Goal: Task Accomplishment & Management: Complete application form

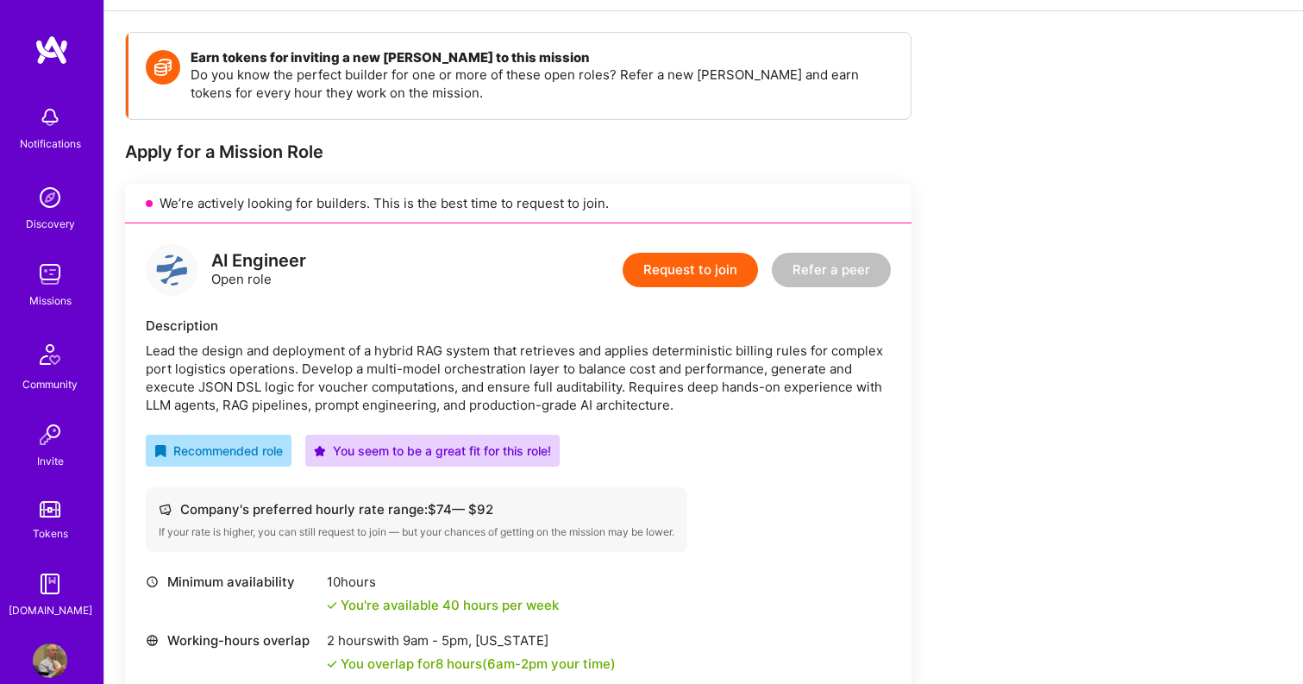
scroll to position [211, 0]
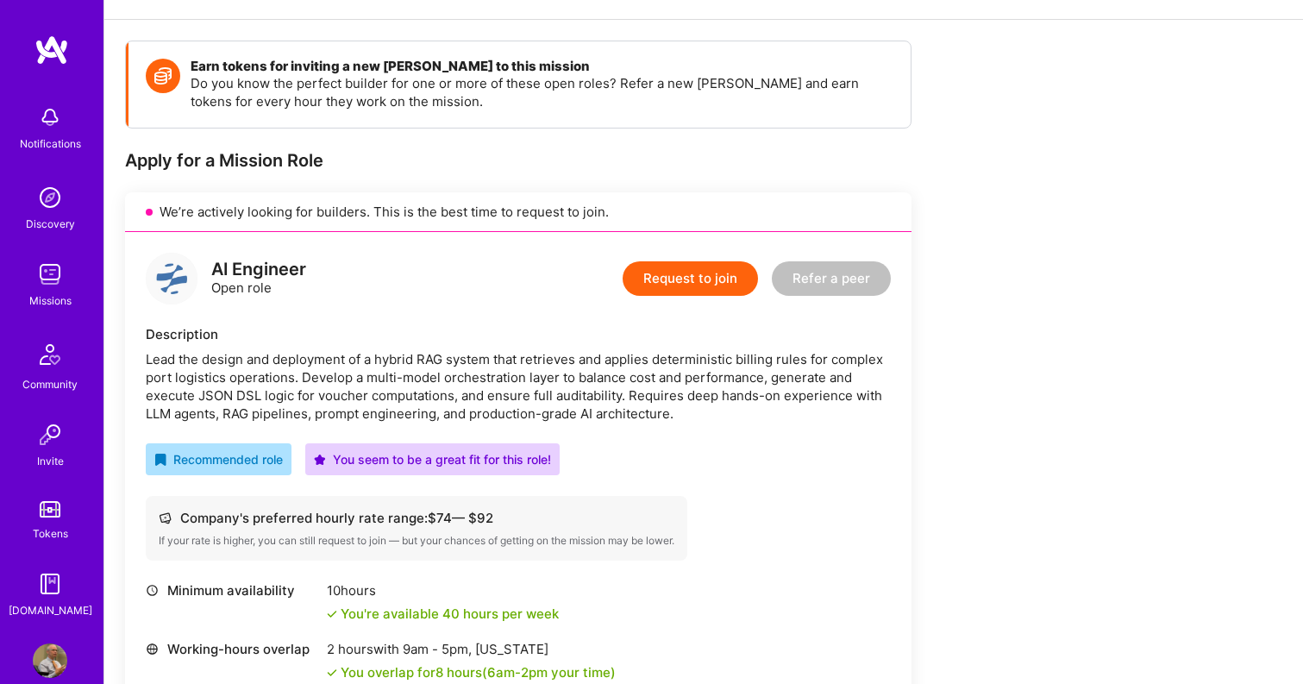
click at [681, 279] on button "Request to join" at bounding box center [690, 278] width 135 height 34
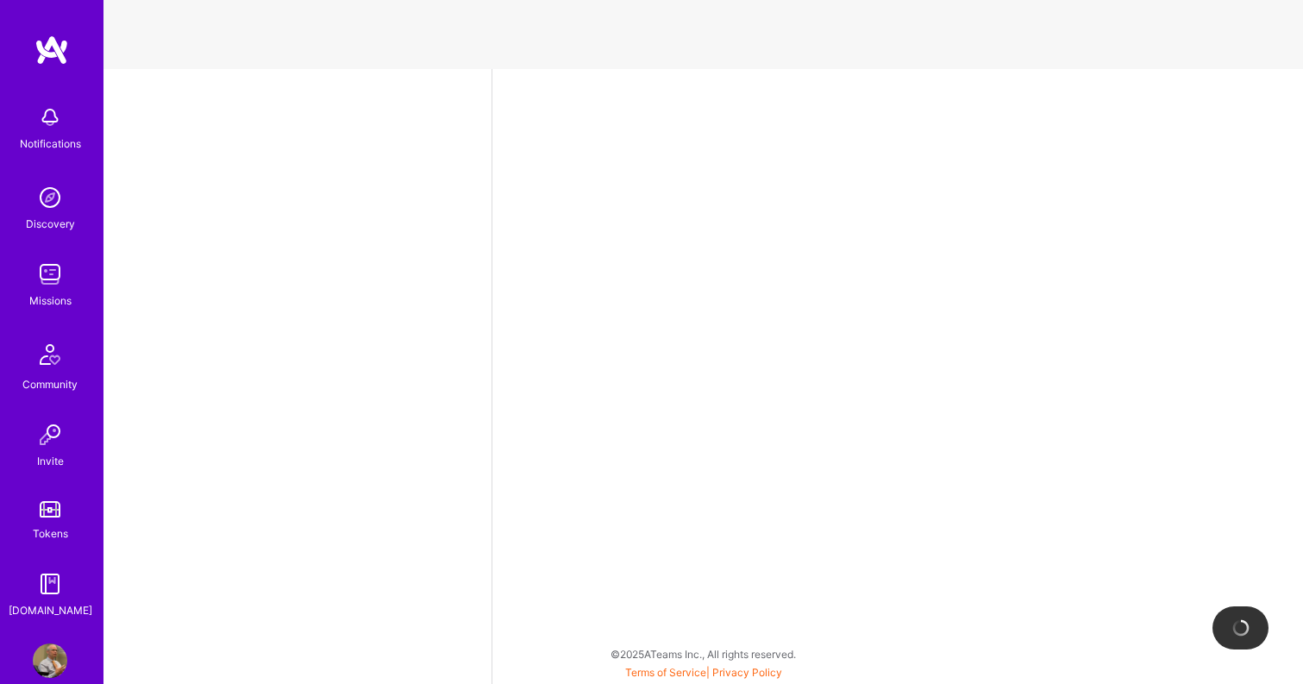
select select "US"
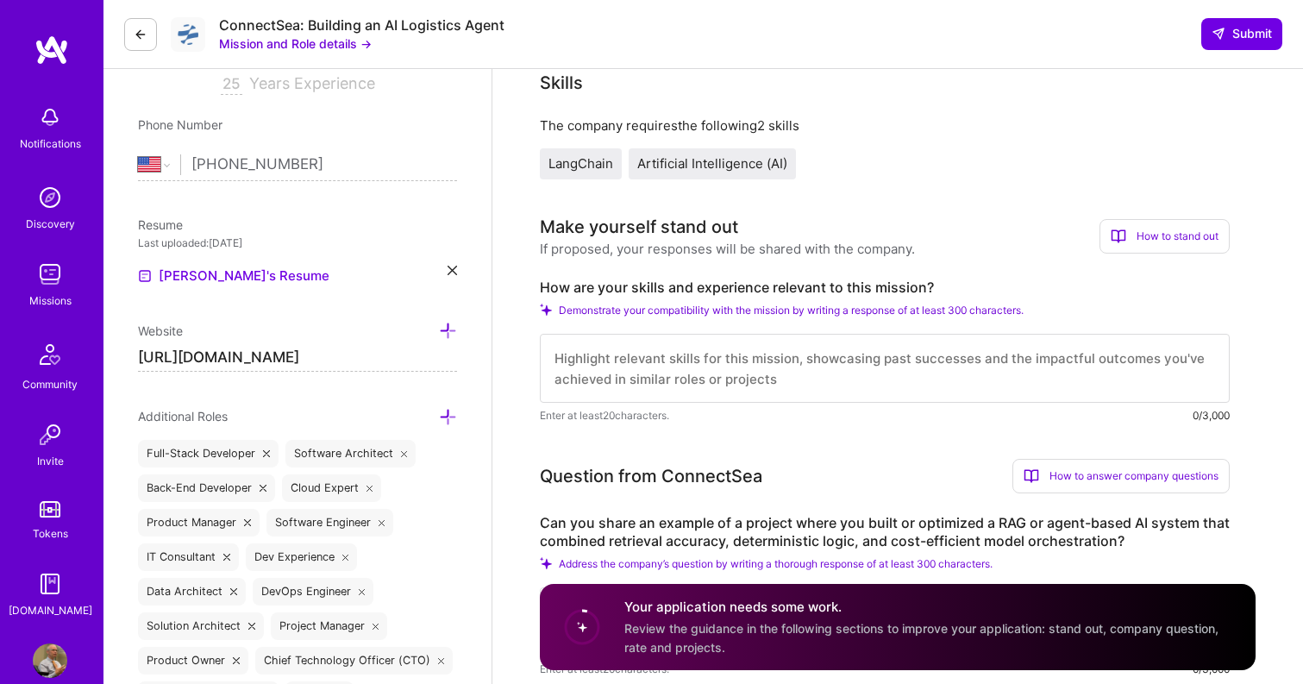
scroll to position [355, 0]
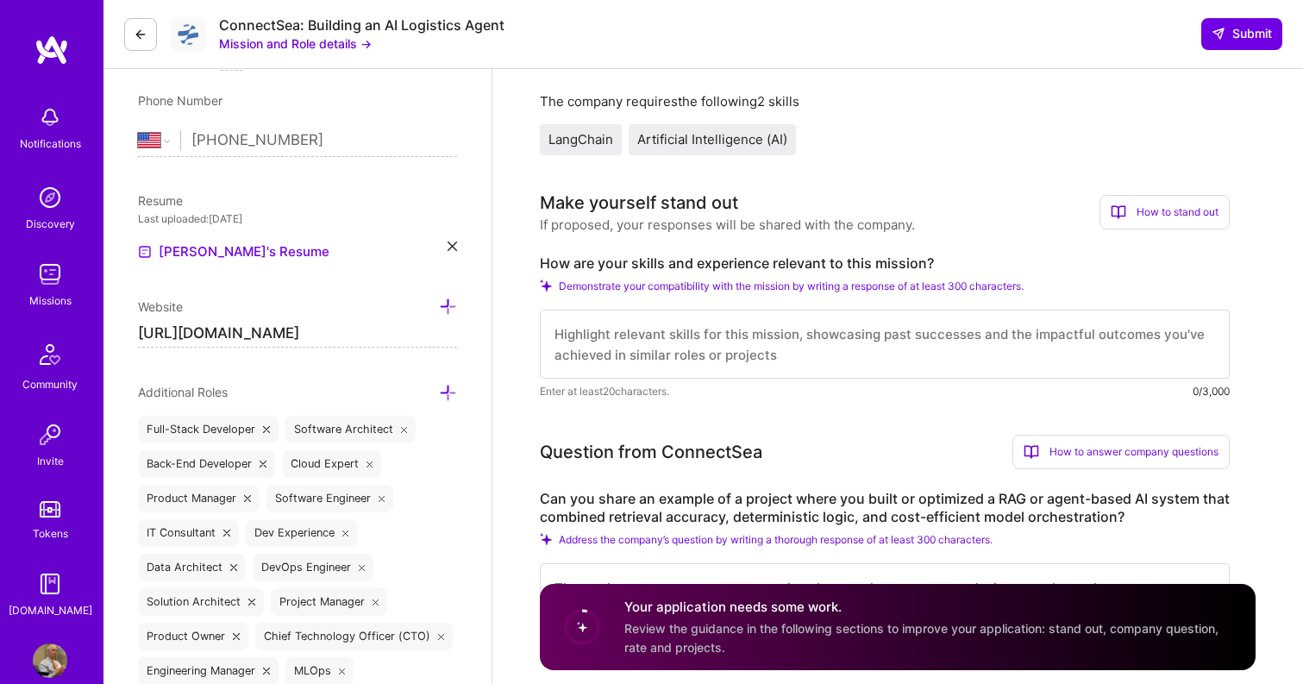
click at [599, 345] on textarea at bounding box center [885, 344] width 690 height 69
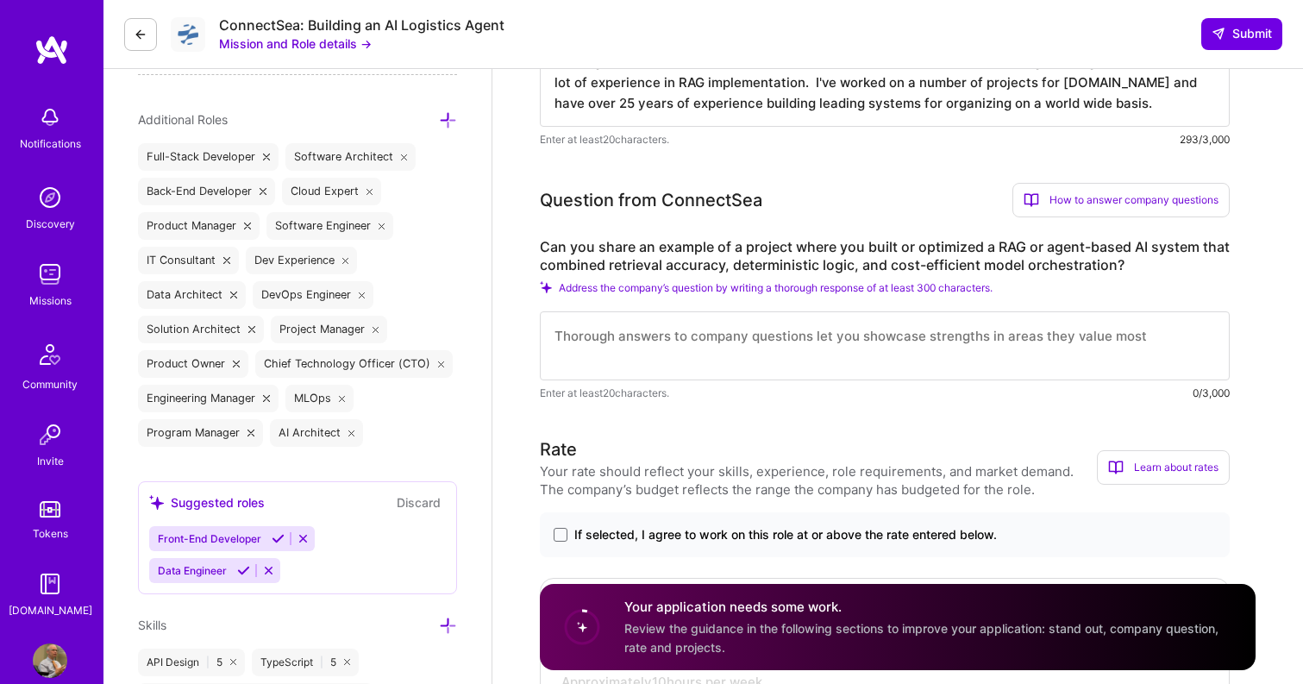
scroll to position [675, 0]
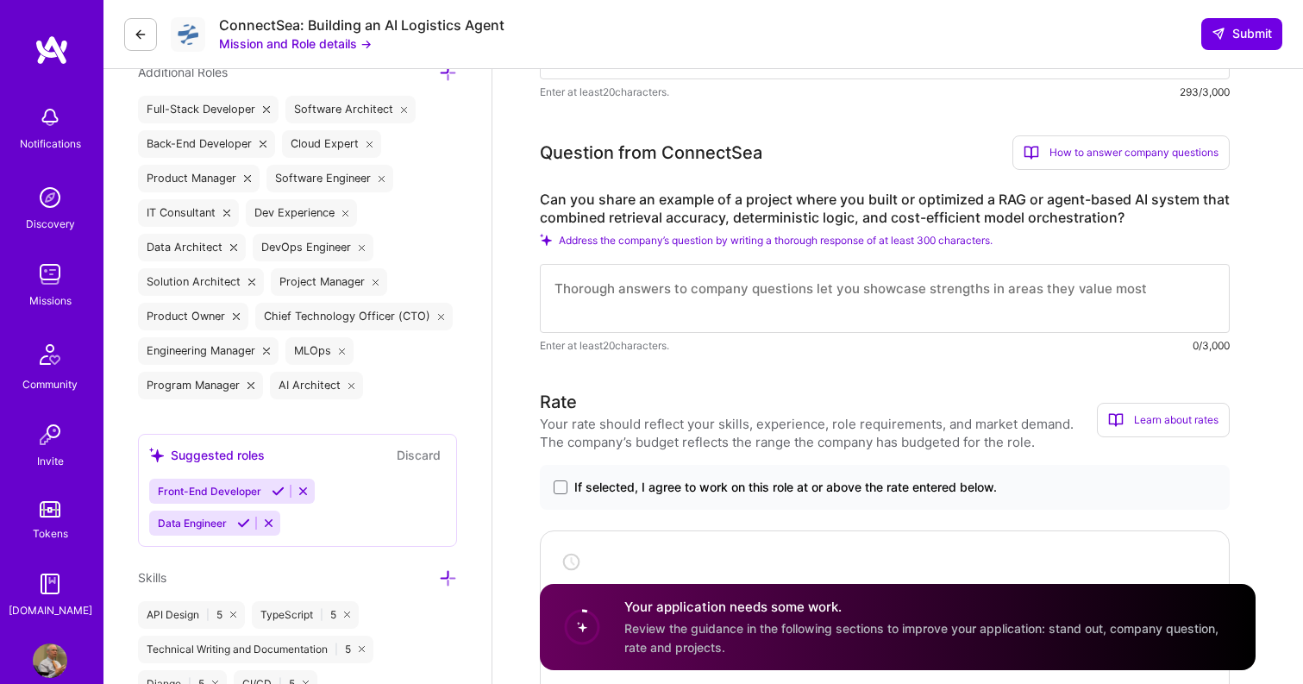
type textarea "I am significant experience as a full stack developer and AI architect and prog…"
click at [609, 289] on textarea at bounding box center [885, 298] width 690 height 69
paste textarea "Loremipsum DO sit Ametconsec Adipisc Elitsedd Eiusmo tempori ut labor et dolore…"
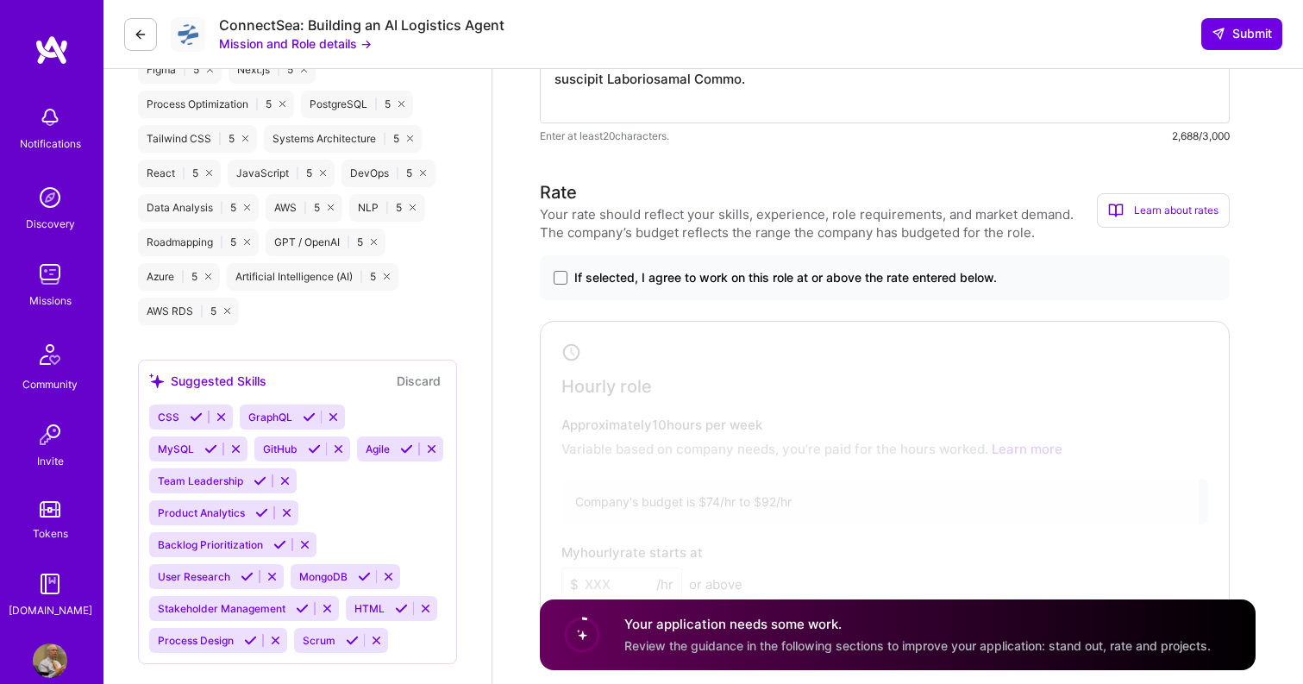
scroll to position [1602, 0]
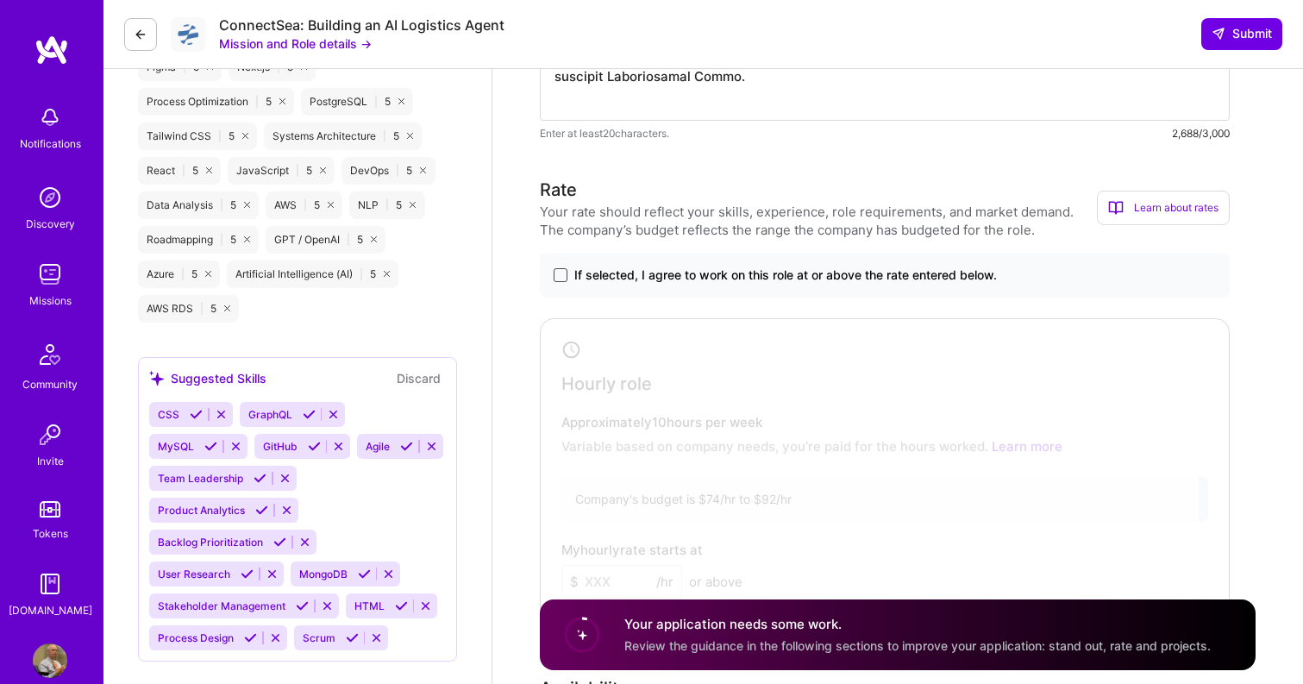
type textarea "Loremipsum DO sit Ametconsec Adipisc Elitsedd Eiusmo tempori ut labor et dolore…"
click at [560, 276] on span at bounding box center [561, 275] width 14 height 14
click at [0, 0] on input "If selected, I agree to work on this role at or above the rate entered below." at bounding box center [0, 0] width 0 height 0
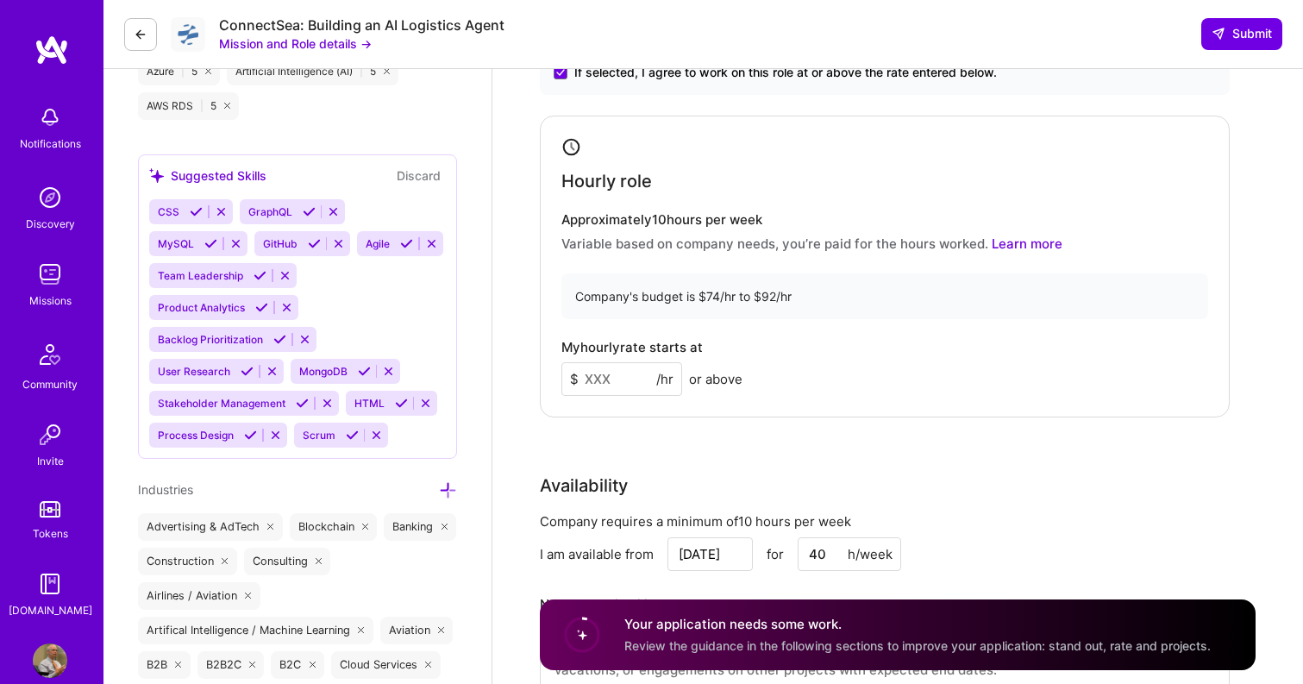
scroll to position [1811, 0]
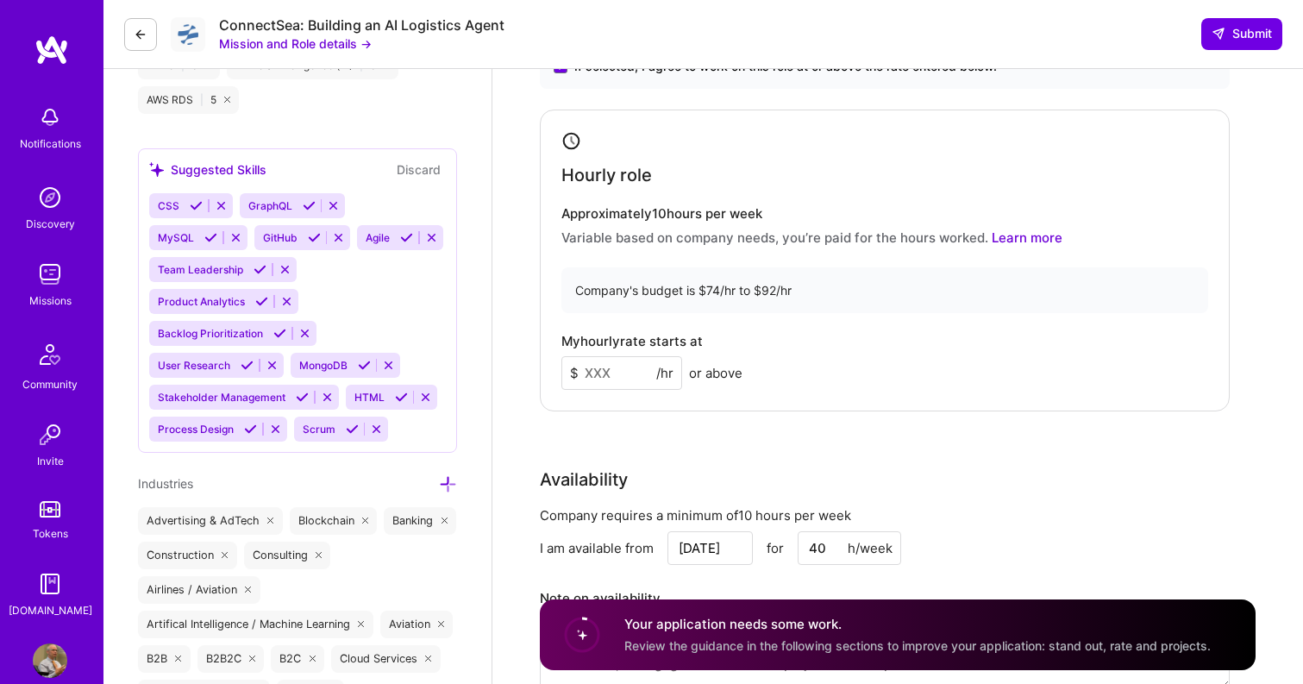
click at [593, 376] on input at bounding box center [621, 373] width 121 height 34
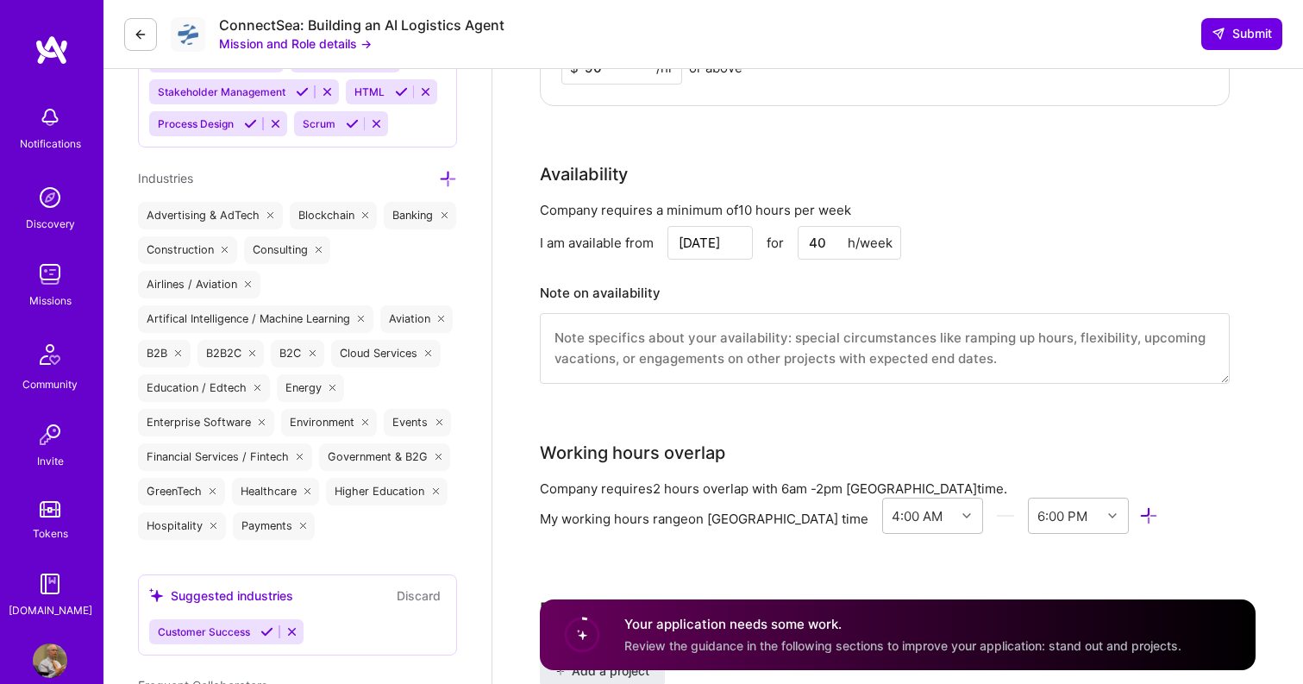
type input "90"
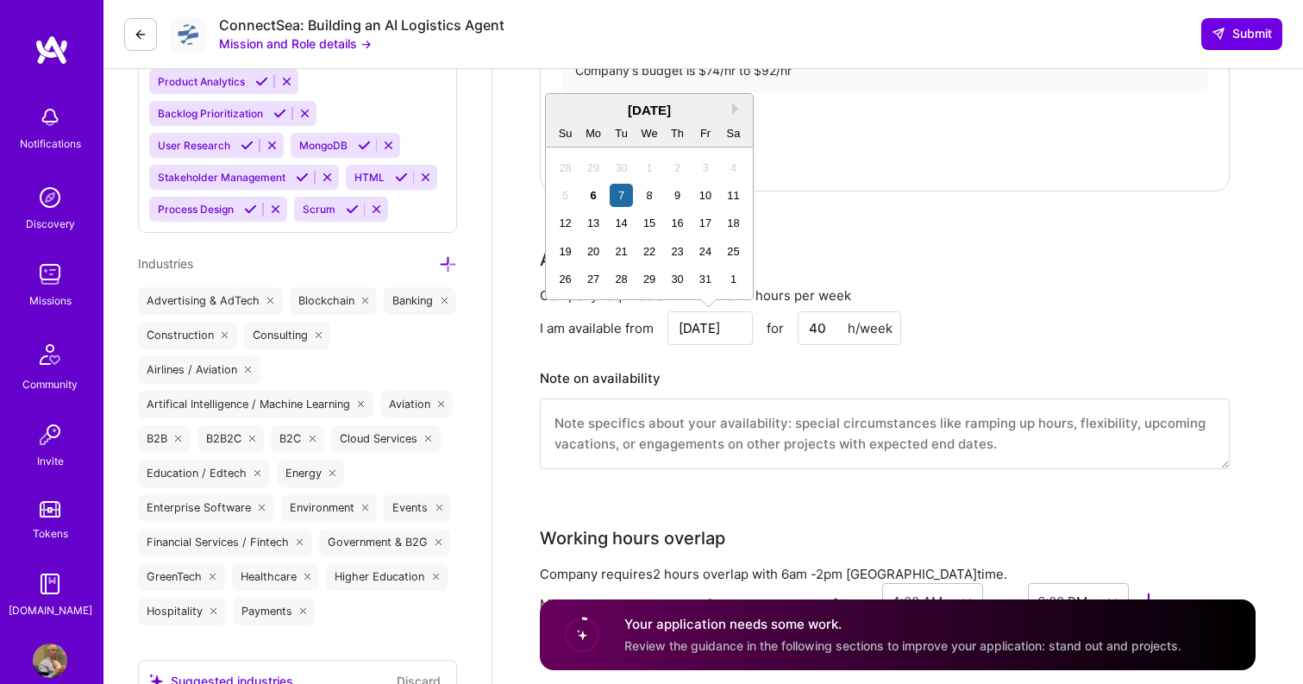
scroll to position [2025, 0]
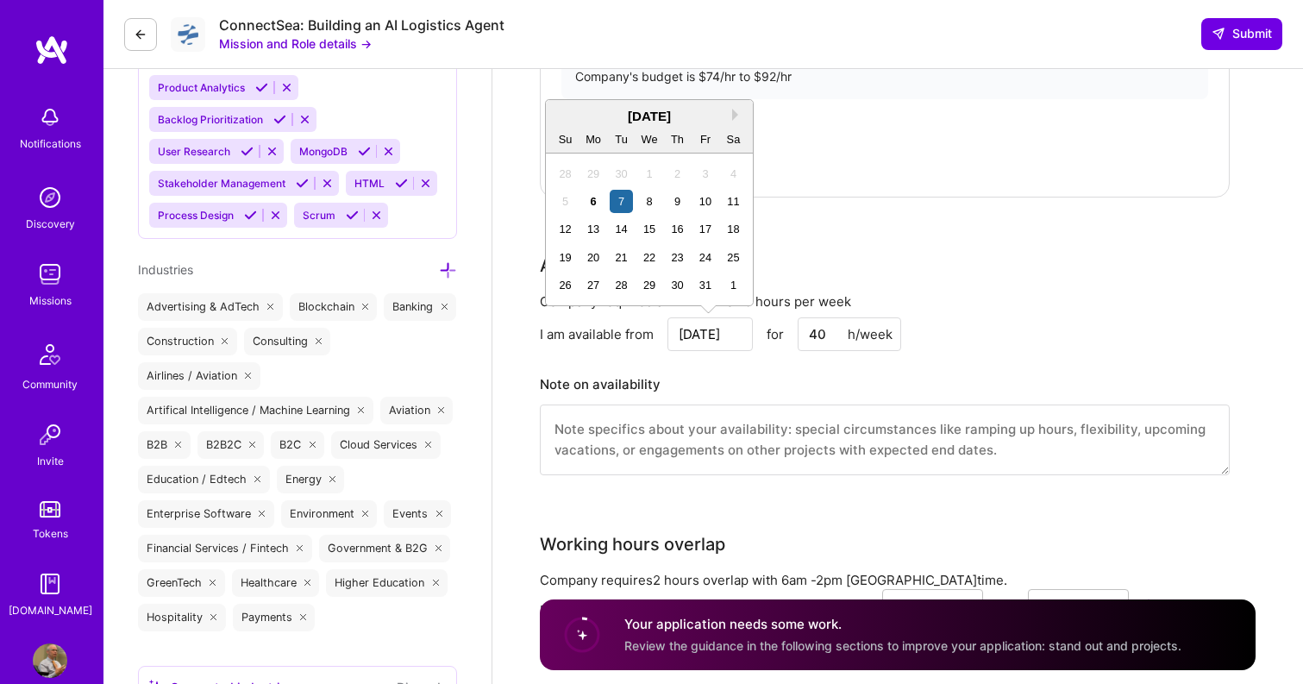
click at [887, 296] on div "Company requires a minimum of 10 hours per week" at bounding box center [885, 301] width 690 height 18
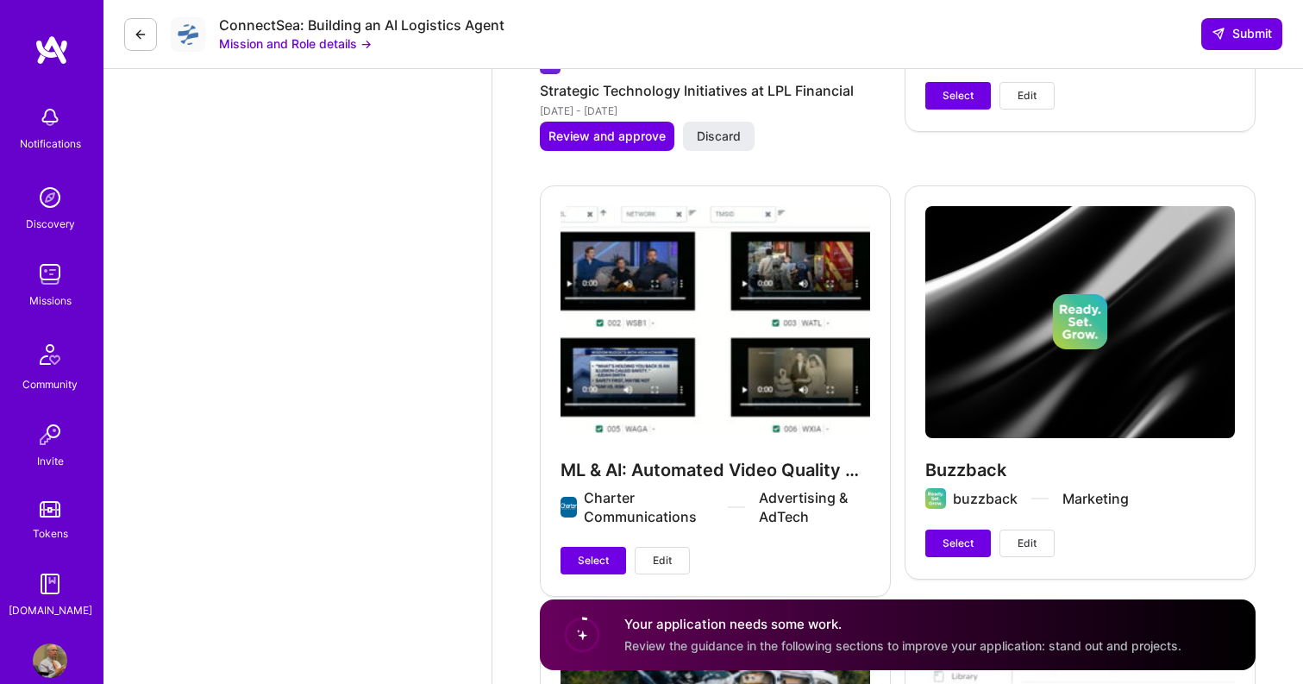
scroll to position [4486, 0]
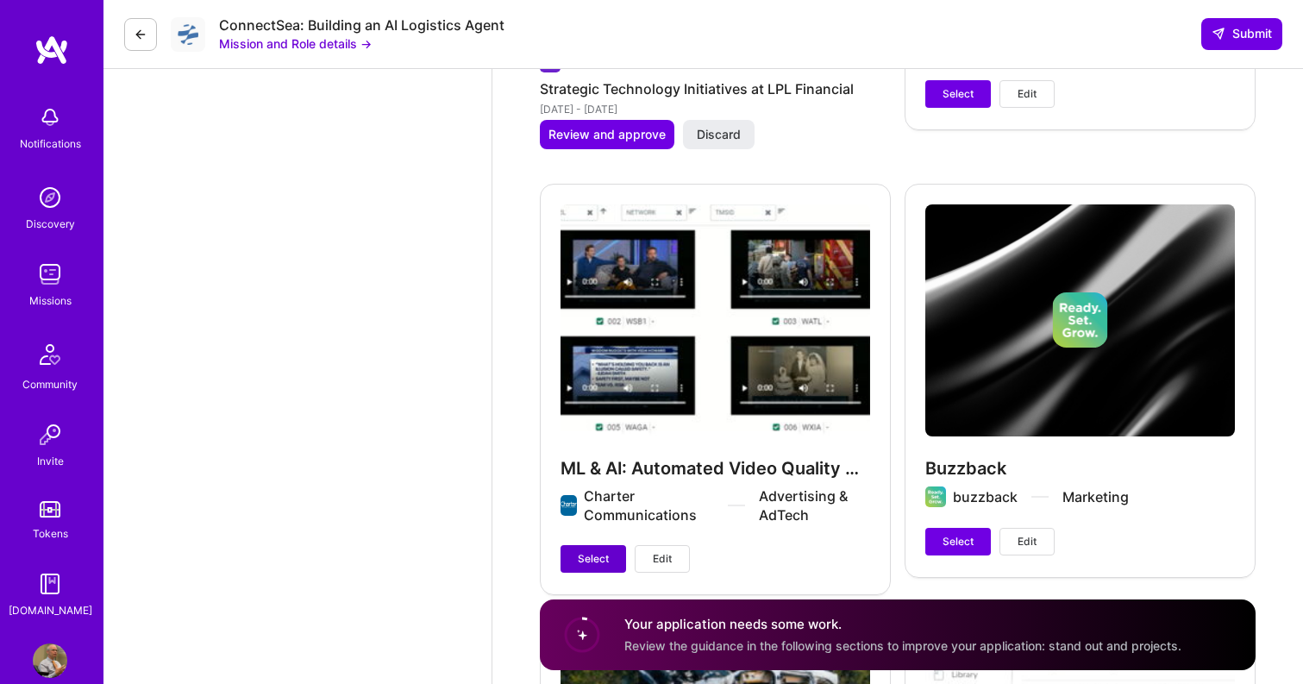
click at [595, 561] on span "Select" at bounding box center [593, 559] width 31 height 16
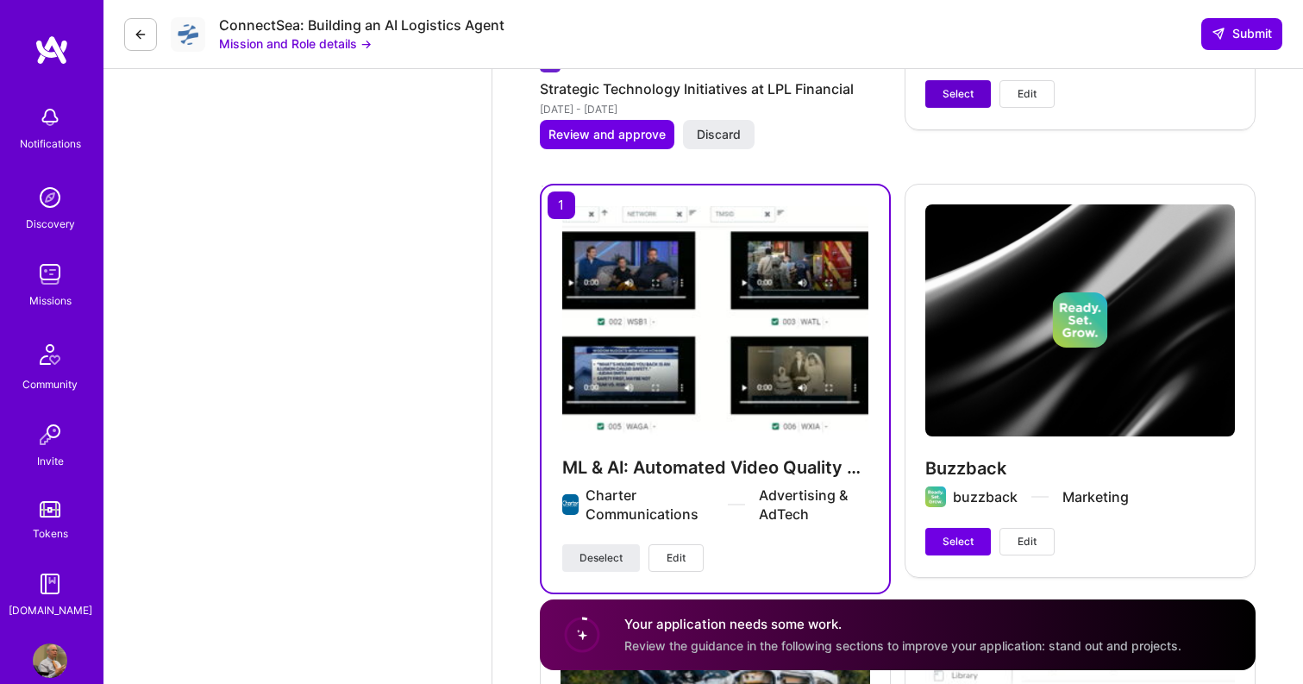
click at [958, 96] on span "Select" at bounding box center [958, 94] width 31 height 16
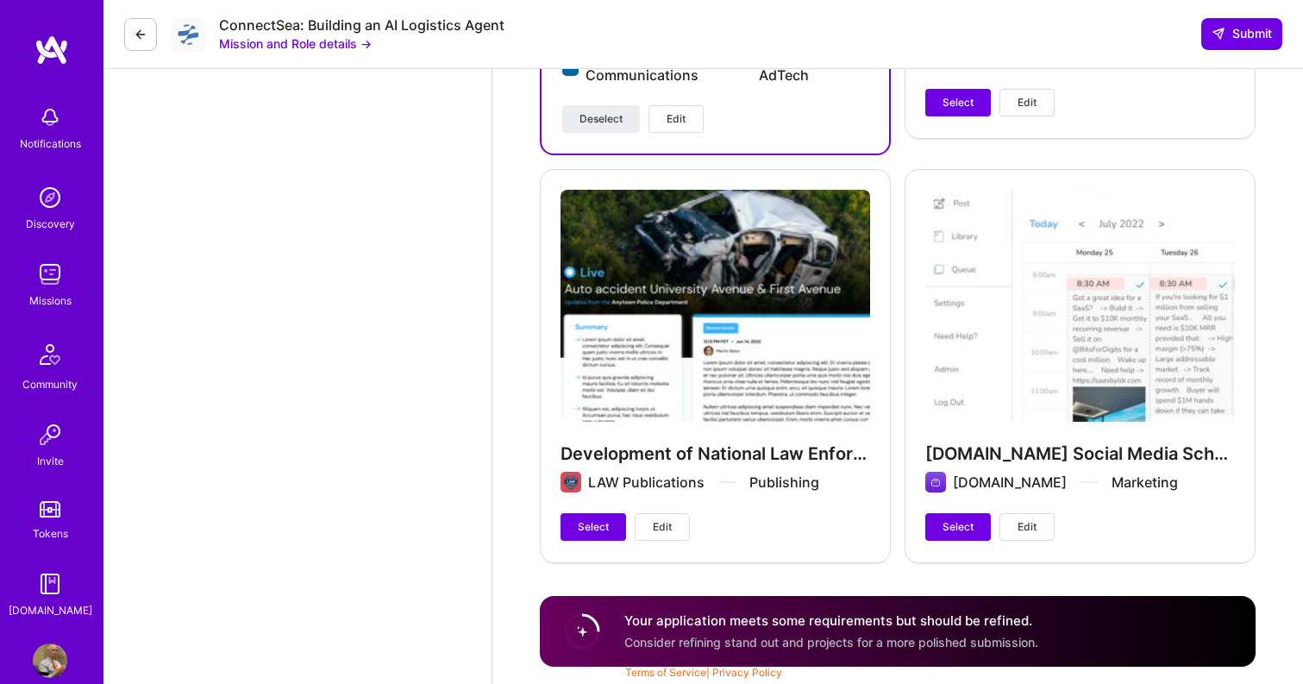
scroll to position [4925, 0]
click at [596, 525] on span "Select" at bounding box center [593, 527] width 31 height 16
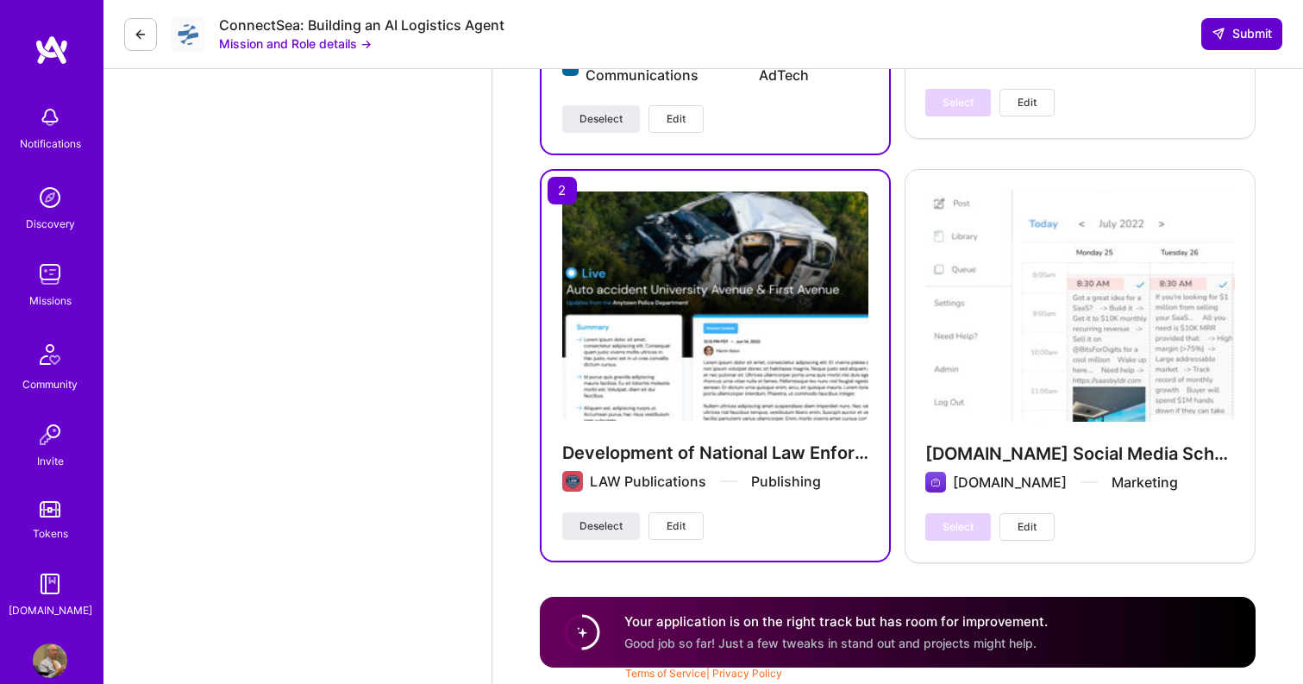
click at [1253, 41] on span "Submit" at bounding box center [1242, 33] width 60 height 17
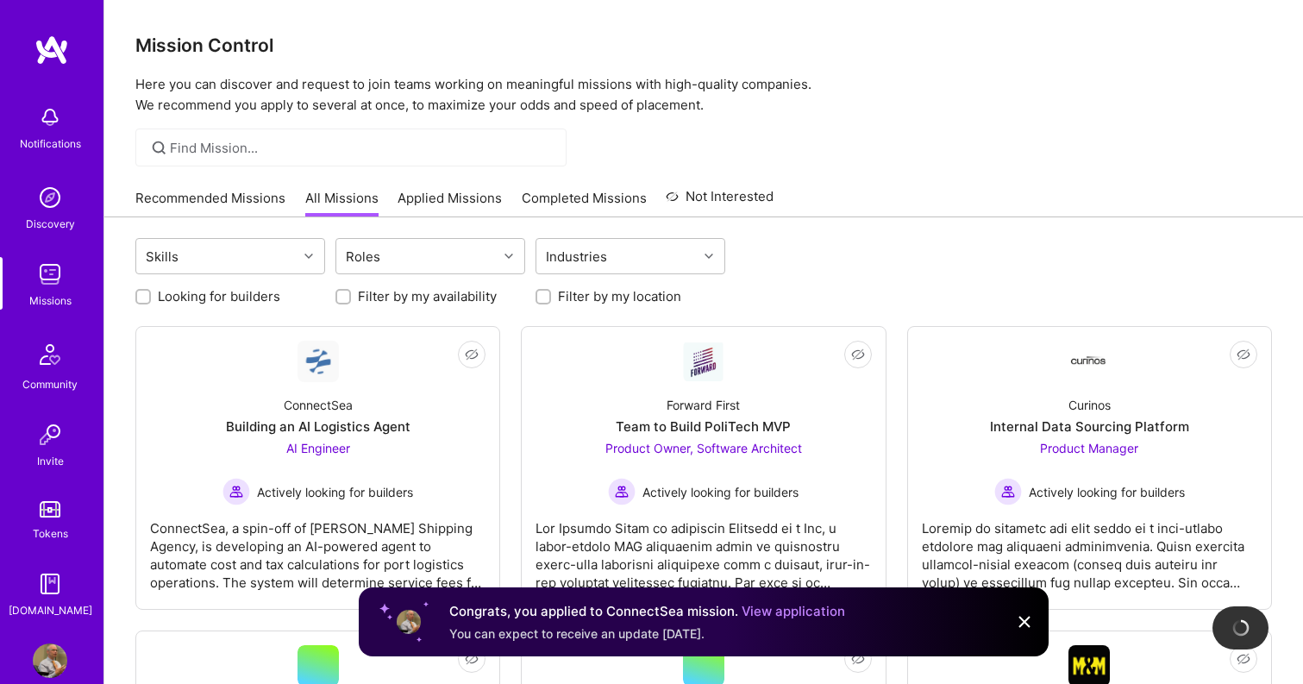
click at [449, 202] on link "Applied Missions" at bounding box center [450, 203] width 104 height 28
